Goal: Transaction & Acquisition: Purchase product/service

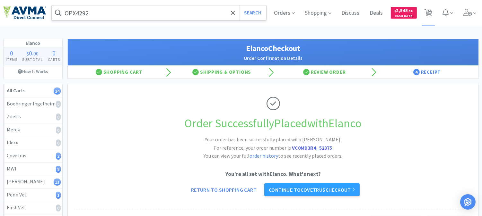
click at [103, 13] on input "OPX4292" at bounding box center [159, 12] width 214 height 15
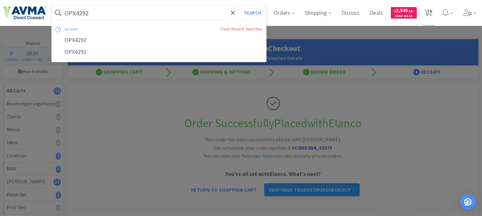
paste input "078441243"
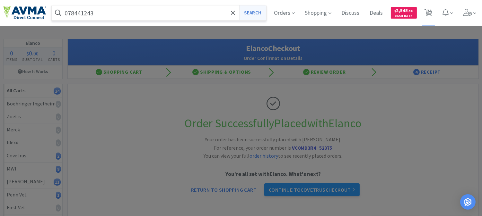
type input "078441243"
click at [247, 13] on button "Search" at bounding box center [252, 12] width 27 height 15
select select "1"
select select "3"
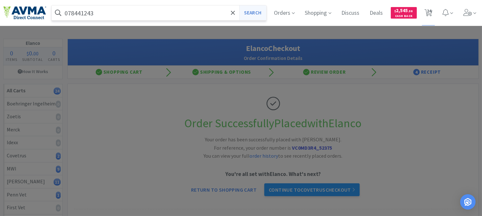
select select "1"
select select "2"
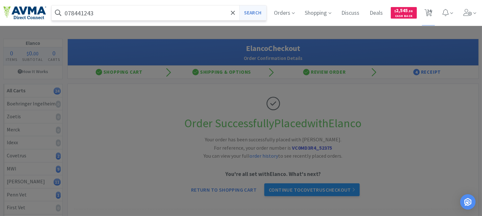
select select "1"
select select "2"
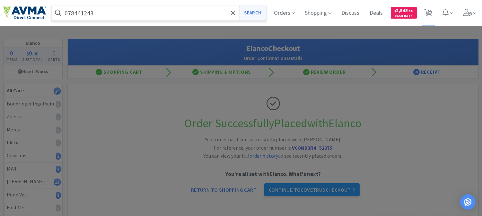
select select "3"
select select "11"
select select "1"
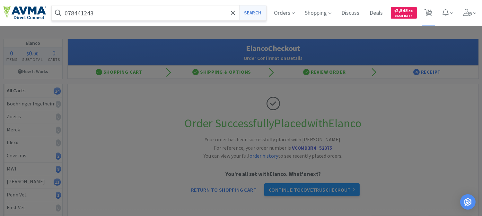
select select "1"
select select "5"
select select "2"
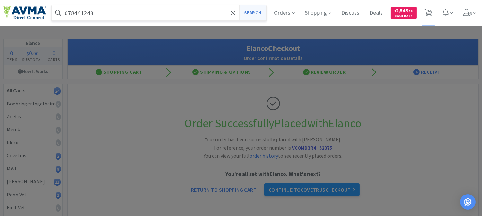
select select "1"
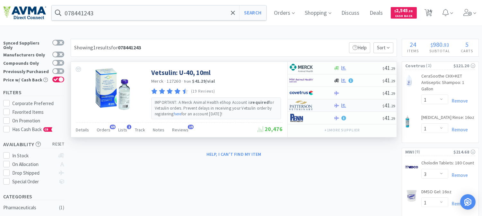
click at [303, 105] on img at bounding box center [301, 106] width 24 height 10
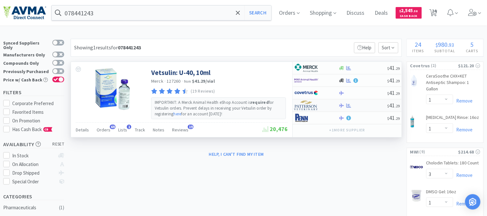
select select "2"
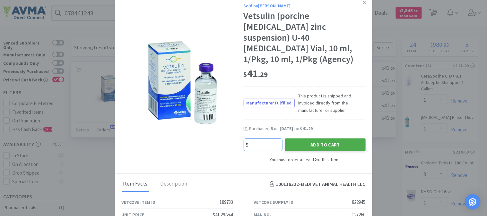
type input "5"
click at [318, 139] on button "Add to Cart" at bounding box center [325, 145] width 81 height 13
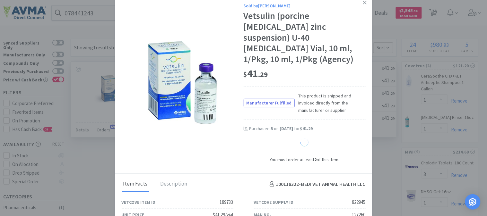
select select "5"
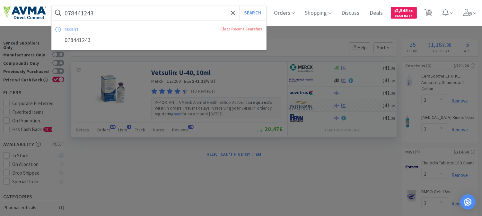
click at [116, 17] on input "078441243" at bounding box center [159, 12] width 214 height 15
paste input "ZYV2020"
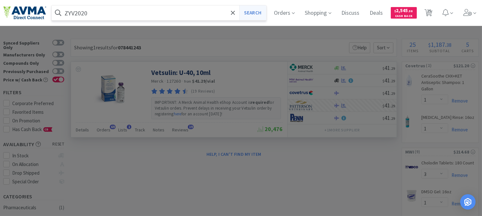
type input "ZYV2020"
click at [262, 13] on button "Search" at bounding box center [252, 12] width 27 height 15
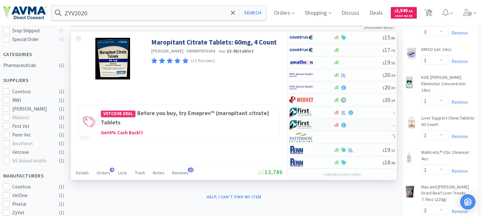
scroll to position [107, 0]
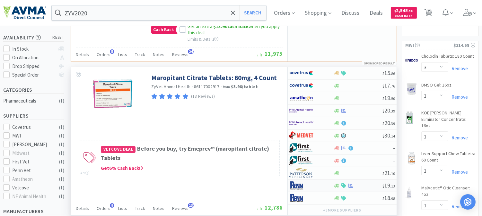
click at [300, 181] on img at bounding box center [301, 186] width 24 height 10
select select "1"
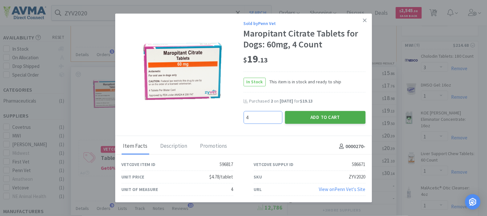
type input "4"
click at [320, 118] on button "Add to Cart" at bounding box center [325, 117] width 81 height 13
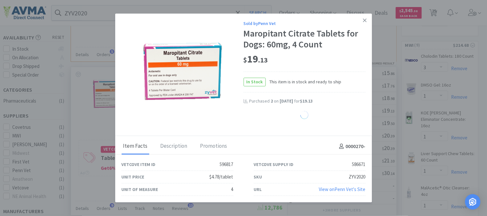
select select "4"
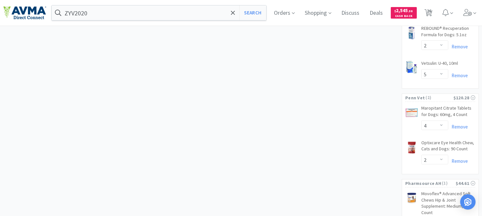
scroll to position [865, 0]
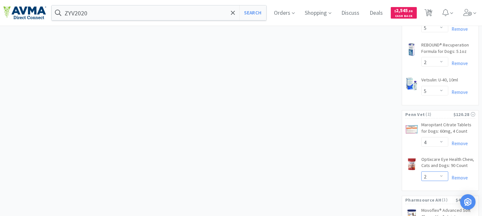
click at [442, 172] on select "Enter Quantity 1 2 3 4 5 6 7 8 9 10 11 12 13 14 15 16 17 18 19 20 Enter Quantity" at bounding box center [434, 177] width 27 height 10
click at [421, 172] on select "Enter Quantity 1 2 3 4 5 6 7 8 9 10 11 12 13 14 15 16 17 18 19 20 Enter Quantity" at bounding box center [434, 177] width 27 height 10
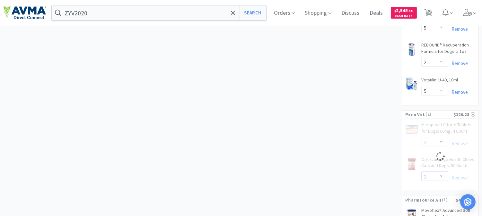
select select "1"
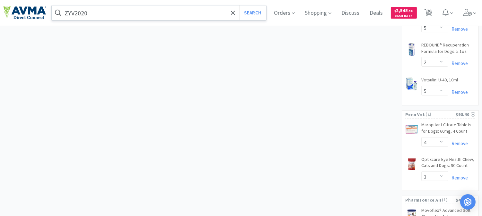
click at [142, 11] on input "ZYV2020" at bounding box center [159, 12] width 214 height 15
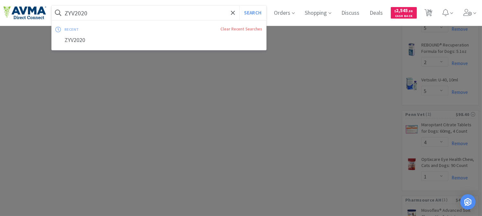
paste input "078056437"
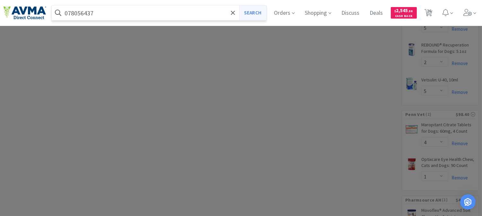
type input "078056437"
click at [261, 14] on button "Search" at bounding box center [252, 12] width 27 height 15
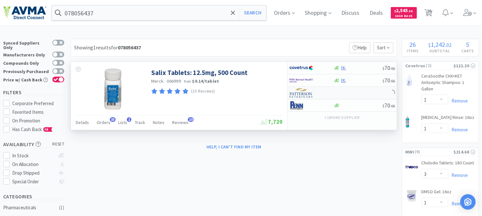
click at [302, 94] on img at bounding box center [301, 93] width 24 height 10
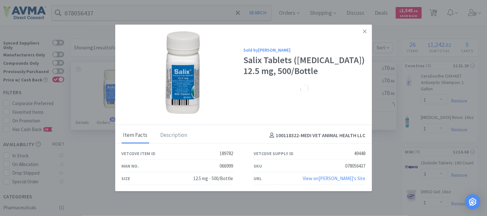
select select "1"
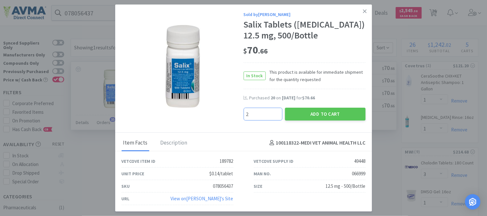
type input "2"
click at [338, 111] on button "Add to Cart" at bounding box center [325, 114] width 81 height 13
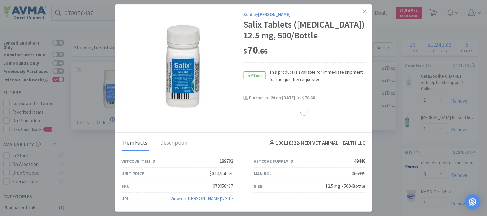
select select "2"
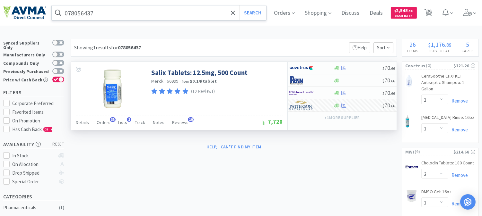
click at [126, 13] on input "078056437" at bounding box center [159, 12] width 214 height 15
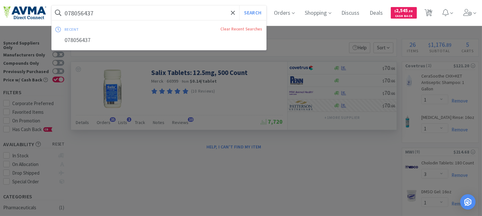
paste input "947438"
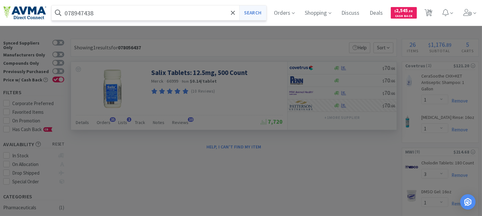
type input "078947438"
click at [255, 12] on button "Search" at bounding box center [252, 12] width 27 height 15
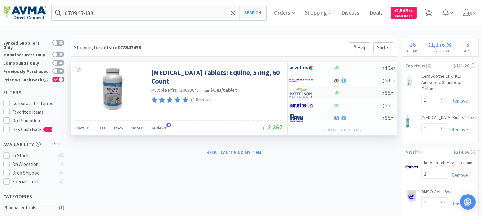
click at [303, 92] on img at bounding box center [301, 93] width 24 height 10
select select "1"
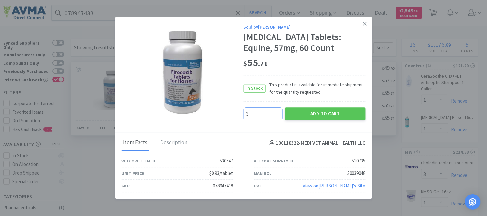
type input "3"
click at [325, 116] on button "Add to Cart" at bounding box center [325, 114] width 81 height 13
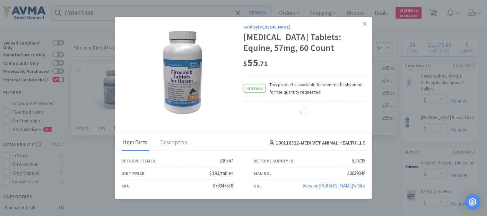
select select "3"
select select "1"
select select "5"
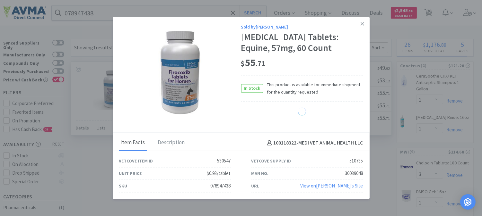
select select "2"
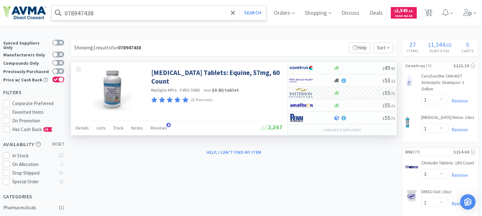
click at [115, 15] on input "078947438" at bounding box center [159, 12] width 214 height 15
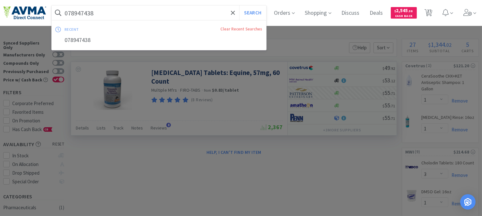
paste input "05432"
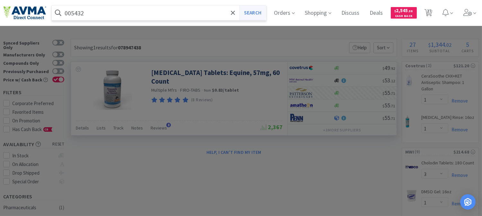
type input "005432"
click at [258, 17] on button "Search" at bounding box center [252, 12] width 27 height 15
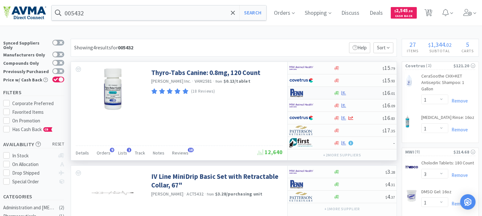
click at [293, 92] on img at bounding box center [301, 93] width 24 height 10
select select "1"
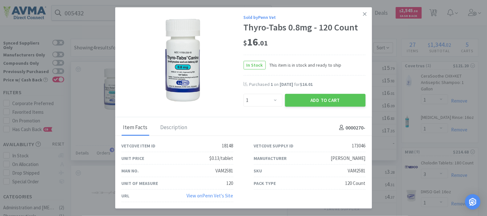
click at [357, 169] on div "VAM2581" at bounding box center [357, 171] width 18 height 8
copy div "VAM2581"
click at [338, 104] on button "Add to Cart" at bounding box center [325, 100] width 81 height 13
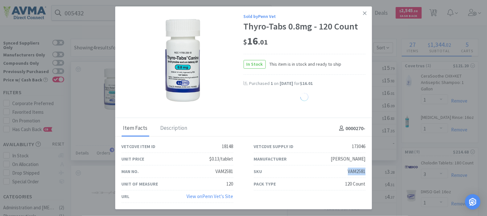
select select "1"
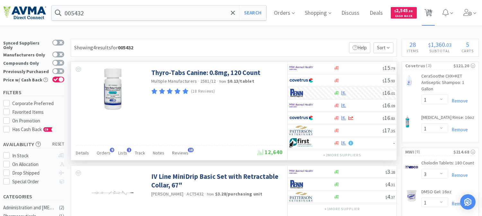
click at [431, 14] on span "28" at bounding box center [429, 11] width 4 height 26
select select "1"
select select "3"
select select "1"
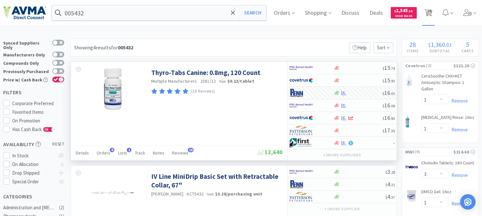
select select "1"
select select "2"
select select "1"
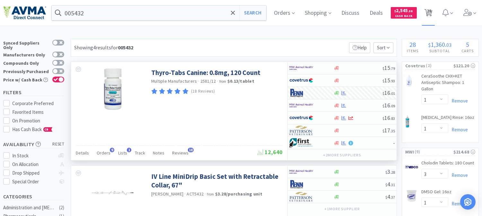
select select "1"
select select "2"
select select "3"
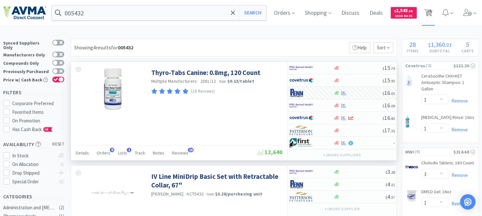
select select "11"
select select "1"
select select "3"
select select "1"
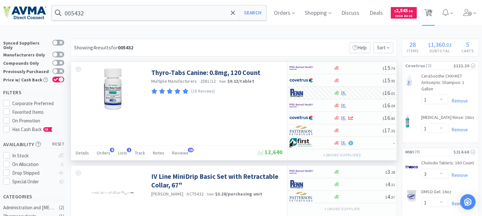
select select "1"
select select "5"
select select "2"
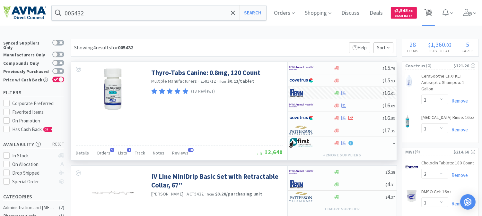
select select "4"
select select "1"
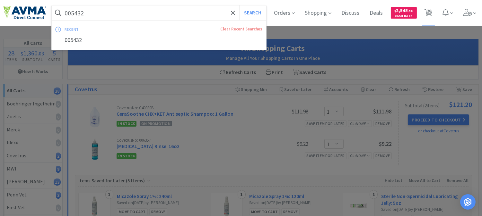
click at [125, 13] on input "005432" at bounding box center [159, 12] width 214 height 15
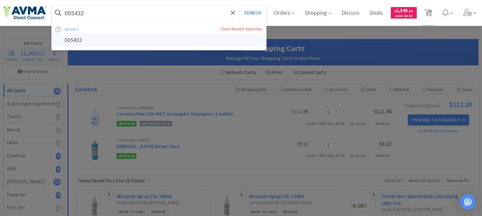
paste input "78929400"
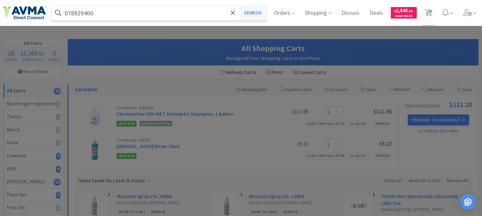
type input "078929400"
click at [257, 14] on button "Search" at bounding box center [252, 12] width 27 height 15
select select "1"
select select "3"
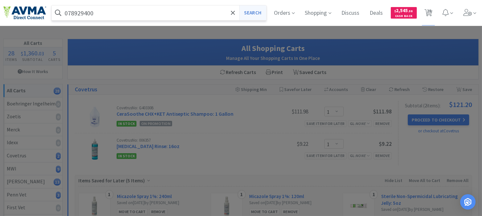
select select "1"
select select "2"
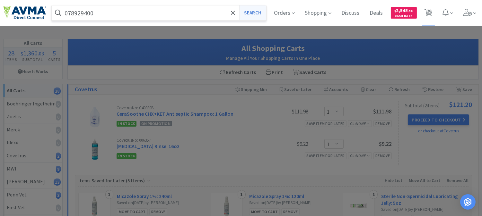
select select "1"
select select "2"
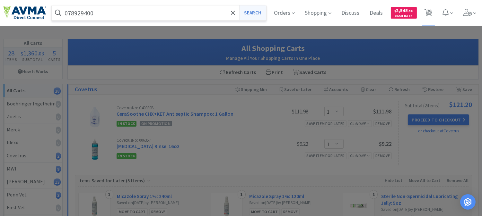
select select "3"
select select "11"
select select "1"
select select "3"
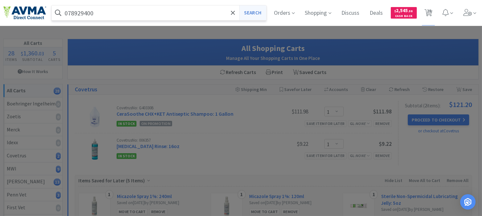
select select "1"
select select "5"
select select "2"
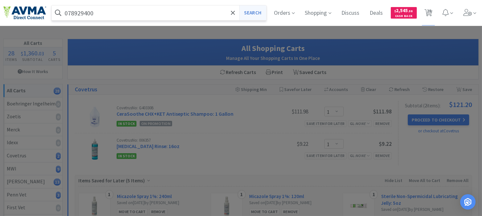
select select "2"
select select "4"
select select "1"
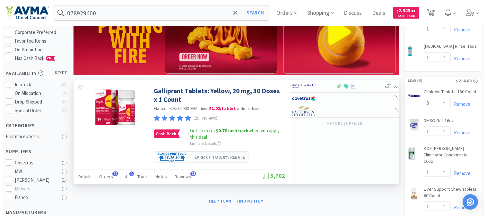
scroll to position [107, 0]
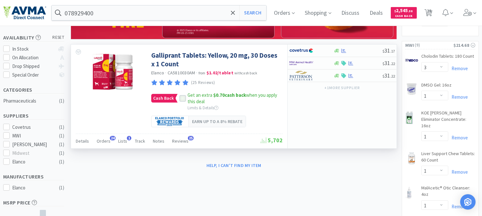
click at [182, 99] on icon at bounding box center [182, 98] width 4 height 4
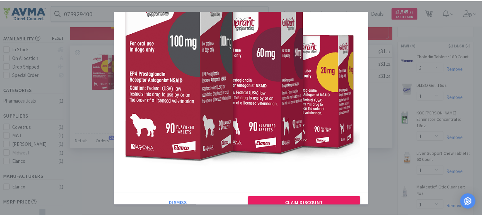
scroll to position [88, 0]
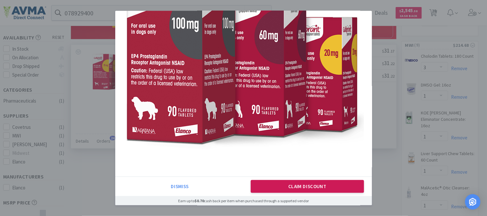
click at [301, 186] on button "Claim Discount" at bounding box center [307, 186] width 113 height 13
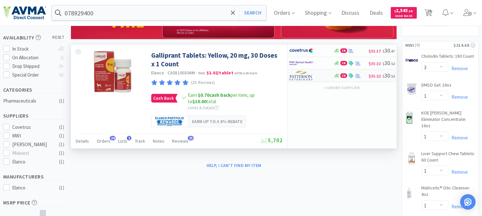
click at [306, 78] on img at bounding box center [301, 76] width 24 height 10
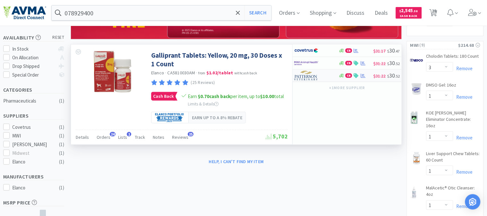
select select "1"
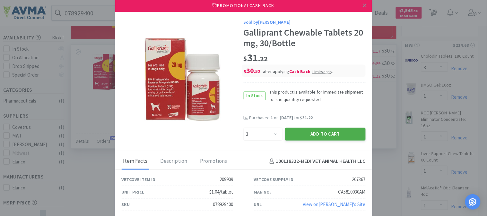
click at [323, 131] on button "Add to Cart" at bounding box center [325, 134] width 81 height 13
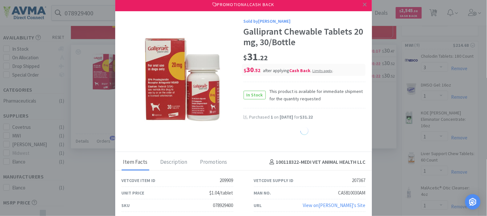
select select "1"
select select "5"
select select "2"
select select "1"
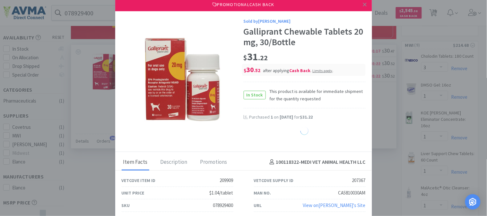
select select "1"
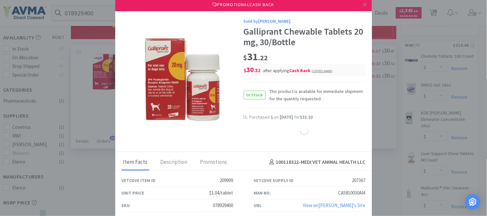
select select "1"
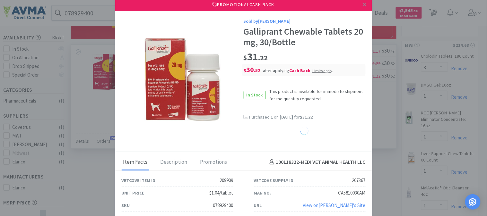
select select "1"
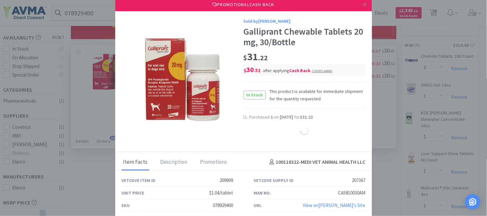
select select "1"
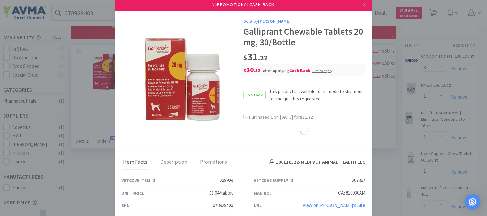
select select "1"
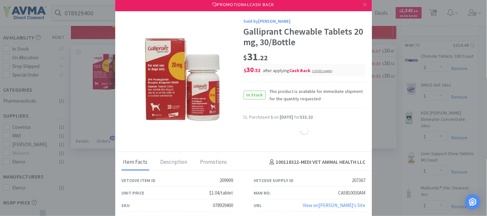
select select "1"
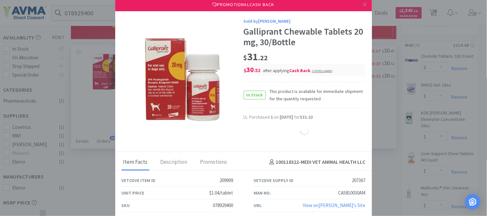
select select "1"
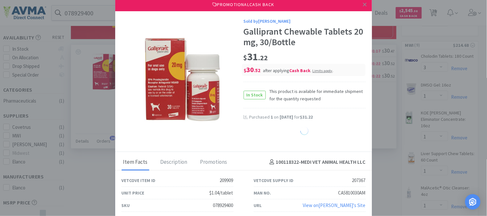
select select "1"
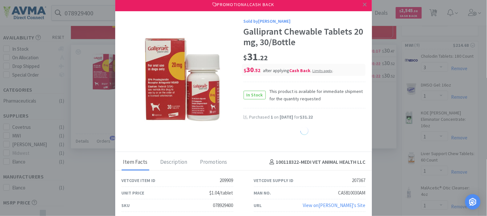
select select "1"
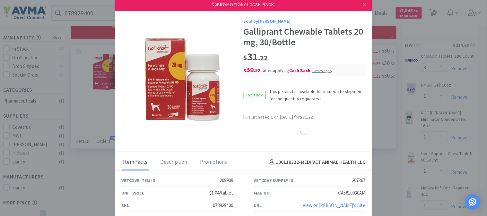
select select "1"
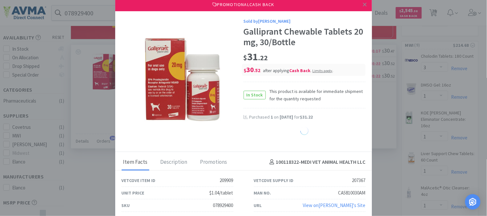
select select "1"
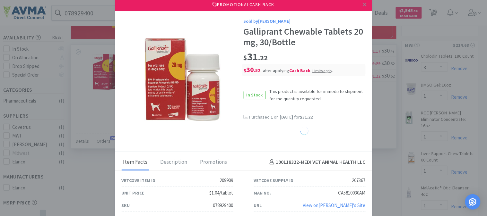
select select "1"
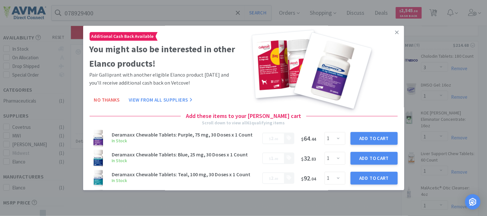
click at [395, 31] on icon at bounding box center [397, 33] width 4 height 4
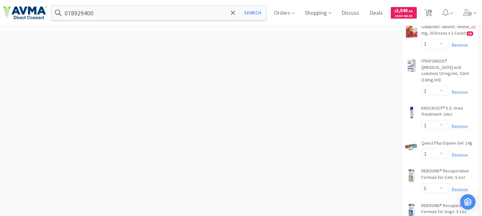
scroll to position [761, 0]
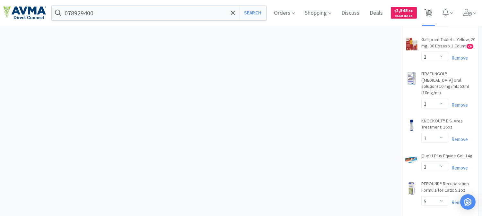
click at [431, 12] on span "29" at bounding box center [429, 11] width 4 height 26
select select "1"
select select "3"
select select "1"
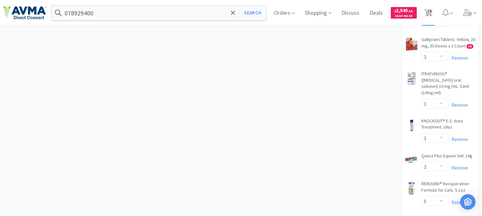
select select "1"
select select "2"
select select "1"
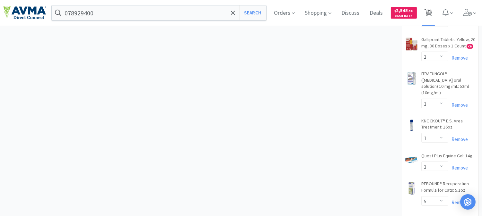
select select "1"
select select "2"
select select "3"
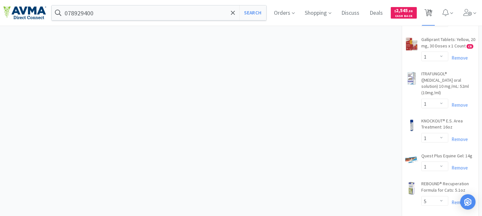
select select "11"
select select "1"
select select "3"
select select "1"
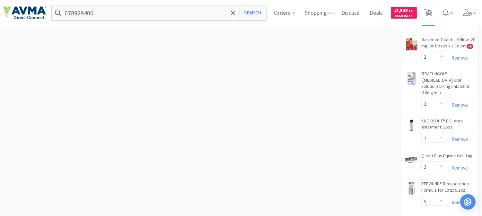
select select "1"
select select "5"
select select "2"
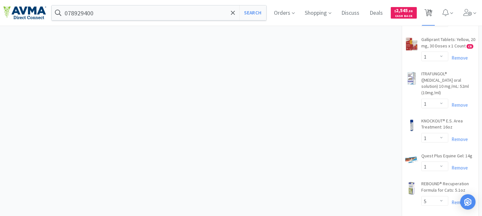
select select "2"
select select "4"
select select "1"
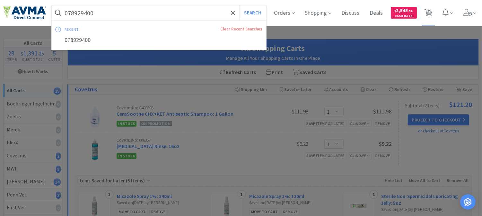
click at [147, 11] on input "078929400" at bounding box center [159, 12] width 214 height 15
paste input "47438"
type input "078947438"
click at [257, 12] on button "Search" at bounding box center [252, 12] width 27 height 15
select select "1"
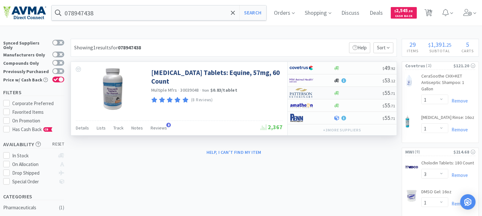
click at [306, 94] on img at bounding box center [301, 93] width 24 height 10
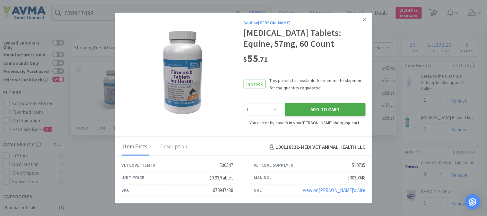
click at [335, 107] on button "Add to Cart" at bounding box center [325, 109] width 81 height 13
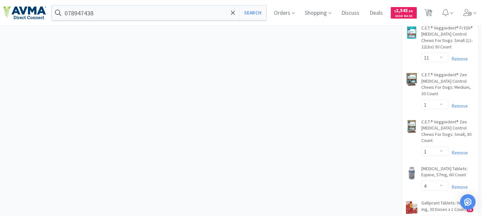
scroll to position [606, 0]
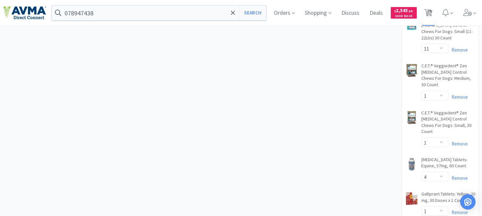
click at [431, 14] on span "29" at bounding box center [429, 11] width 4 height 26
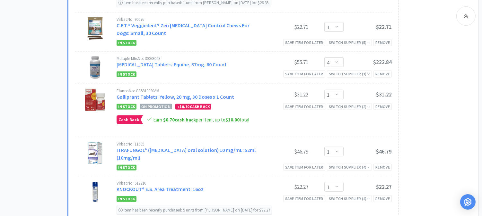
scroll to position [963, 0]
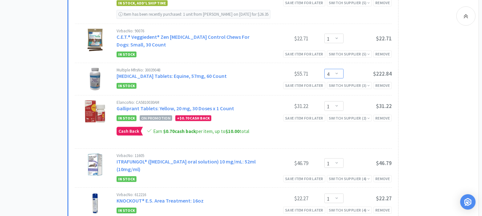
click at [338, 76] on select "Enter Quantity 1 2 3 4 5 6 7 8 9 10 11 12 13 14 15 16 17 18 19 20 Enter Quantity" at bounding box center [333, 74] width 19 height 10
click at [324, 71] on select "Enter Quantity 1 2 3 4 5 6 7 8 9 10 11 12 13 14 15 16 17 18 19 20 Enter Quantity" at bounding box center [333, 74] width 19 height 10
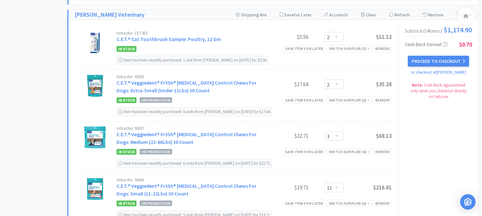
scroll to position [713, 0]
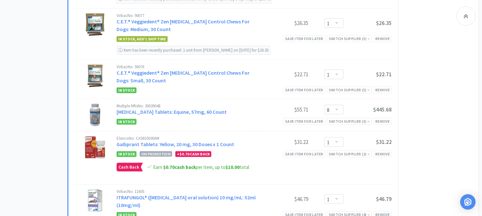
scroll to position [963, 0]
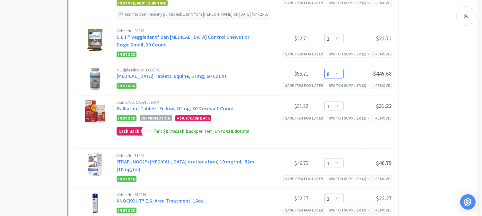
click at [339, 77] on select "Enter Quantity 1 2 3 4 5 6 7 8 9 10 11 12 13 14 15 16 17 18 19 20 Enter Quantity" at bounding box center [333, 74] width 19 height 10
click at [324, 71] on select "Enter Quantity 1 2 3 4 5 6 7 8 9 10 11 12 13 14 15 16 17 18 19 20 Enter Quantity" at bounding box center [333, 74] width 19 height 10
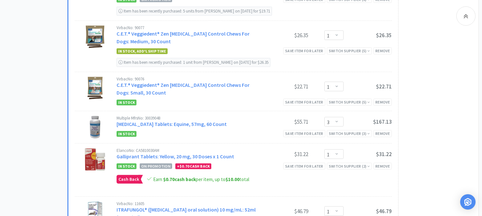
scroll to position [927, 0]
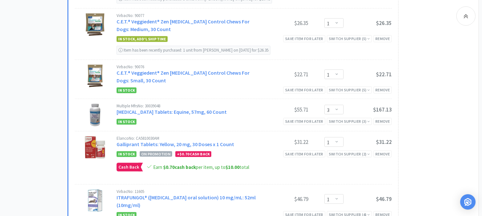
click at [447, 139] on div "Subtotal ( 14 item s ): $896.35 Cash Back Earned : $0.70 Proceed to Checkout or…" at bounding box center [435, 126] width 74 height 633
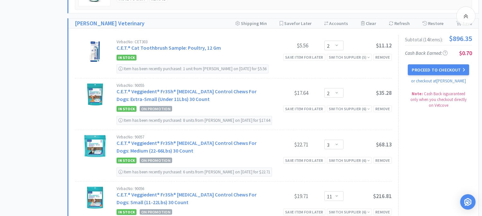
scroll to position [713, 0]
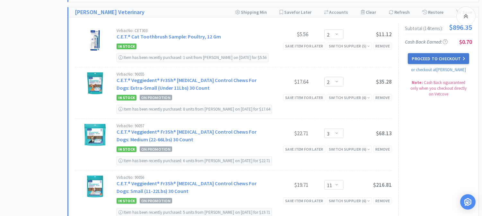
click at [443, 58] on button "Proceed to Checkout" at bounding box center [438, 58] width 61 height 11
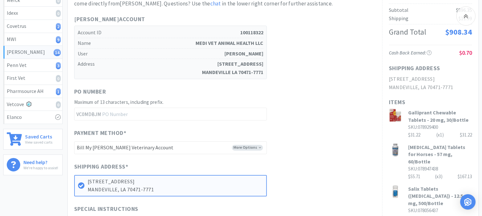
scroll to position [142, 0]
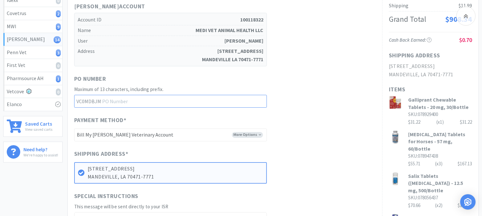
click at [131, 95] on input "text" at bounding box center [170, 101] width 193 height 13
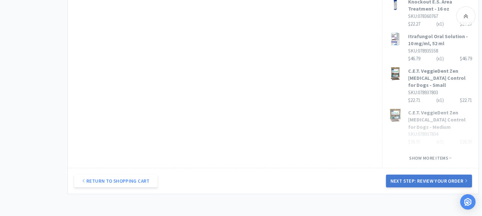
click at [440, 175] on button "Next Step: Review Your Order" at bounding box center [429, 181] width 86 height 13
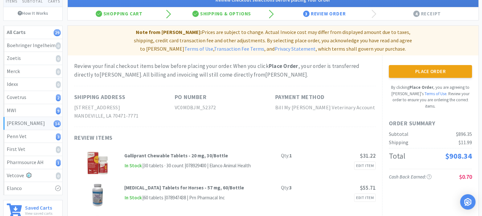
scroll to position [71, 0]
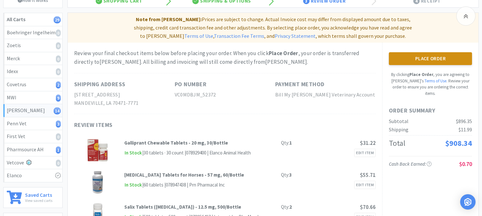
click at [430, 52] on button "Place Order" at bounding box center [430, 58] width 83 height 13
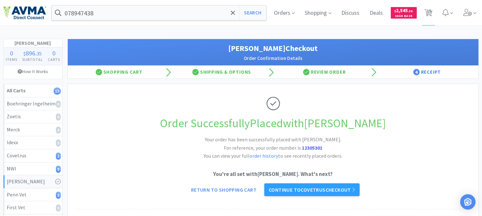
click at [303, 148] on strong "12305301" at bounding box center [312, 148] width 21 height 6
copy strong "12305301"
click at [431, 12] on span "15" at bounding box center [429, 11] width 4 height 26
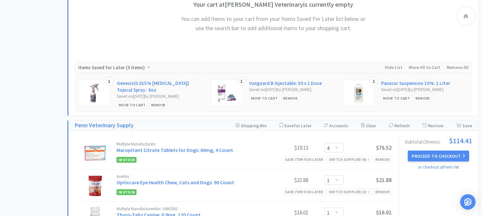
scroll to position [749, 0]
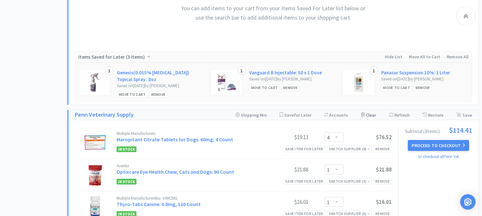
click at [370, 117] on div "Clear Cart" at bounding box center [368, 115] width 15 height 10
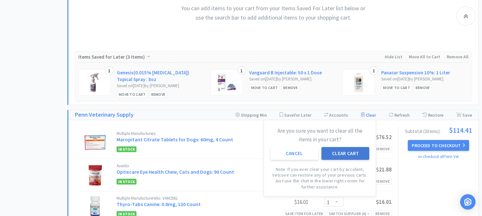
click at [352, 152] on button "Clear Cart" at bounding box center [345, 153] width 48 height 13
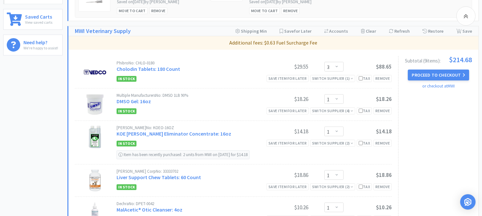
scroll to position [249, 0]
click at [438, 73] on button "Proceed to Checkout" at bounding box center [438, 75] width 61 height 11
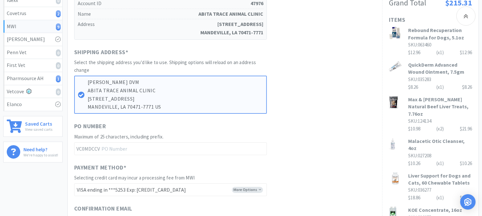
scroll to position [178, 0]
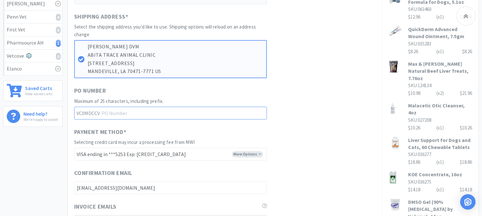
click at [132, 113] on input "text" at bounding box center [170, 113] width 193 height 13
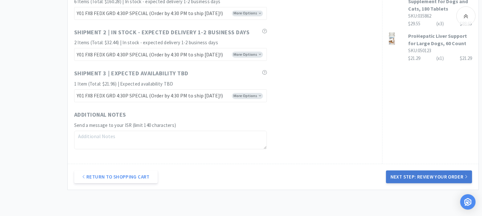
click at [422, 175] on button "Next Step: Review Your Order" at bounding box center [429, 177] width 86 height 13
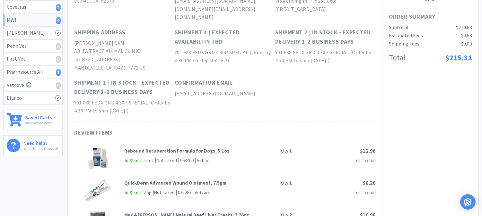
scroll to position [0, 0]
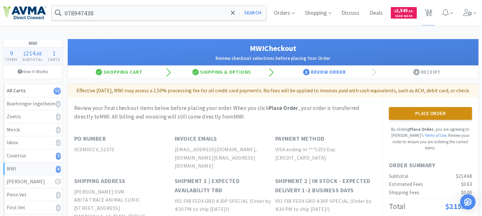
click at [426, 120] on button "Place Order" at bounding box center [430, 113] width 83 height 13
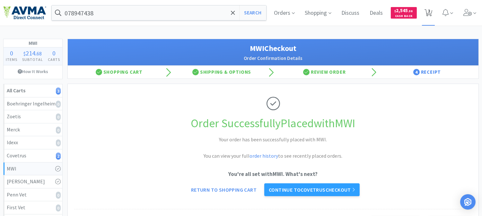
click at [427, 13] on icon at bounding box center [428, 12] width 8 height 7
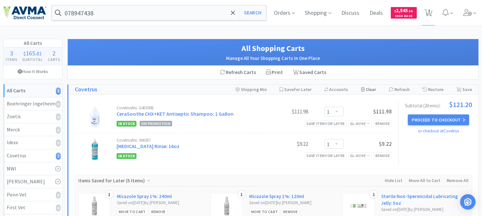
click at [368, 90] on div "Clear Cart" at bounding box center [368, 90] width 15 height 10
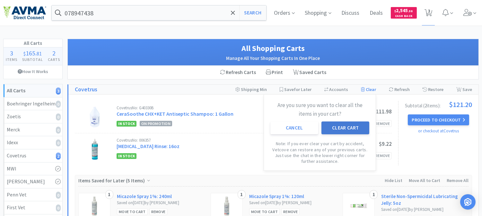
click at [349, 127] on button "Clear Cart" at bounding box center [345, 128] width 48 height 13
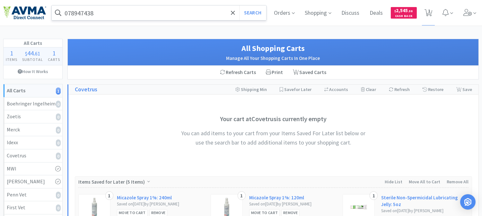
click at [116, 14] on input "078947438" at bounding box center [159, 12] width 214 height 15
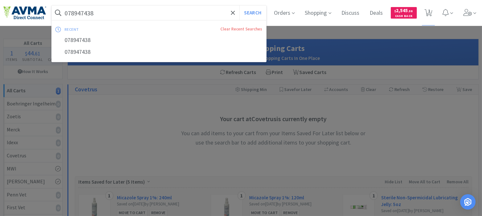
paste input "35277"
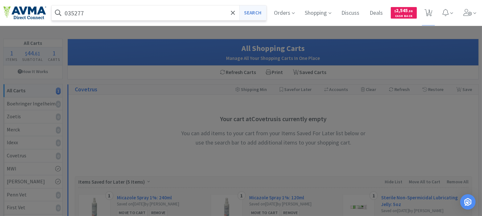
click at [253, 13] on button "Search" at bounding box center [252, 12] width 27 height 15
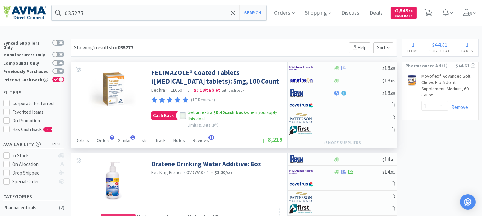
click at [182, 117] on icon at bounding box center [183, 115] width 4 height 3
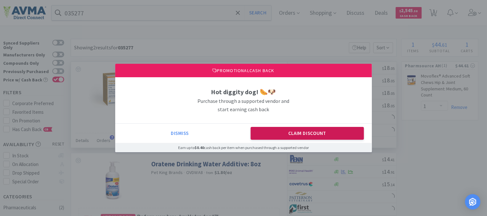
click at [304, 131] on button "Claim Discount" at bounding box center [307, 133] width 113 height 13
